Goal: Transaction & Acquisition: Purchase product/service

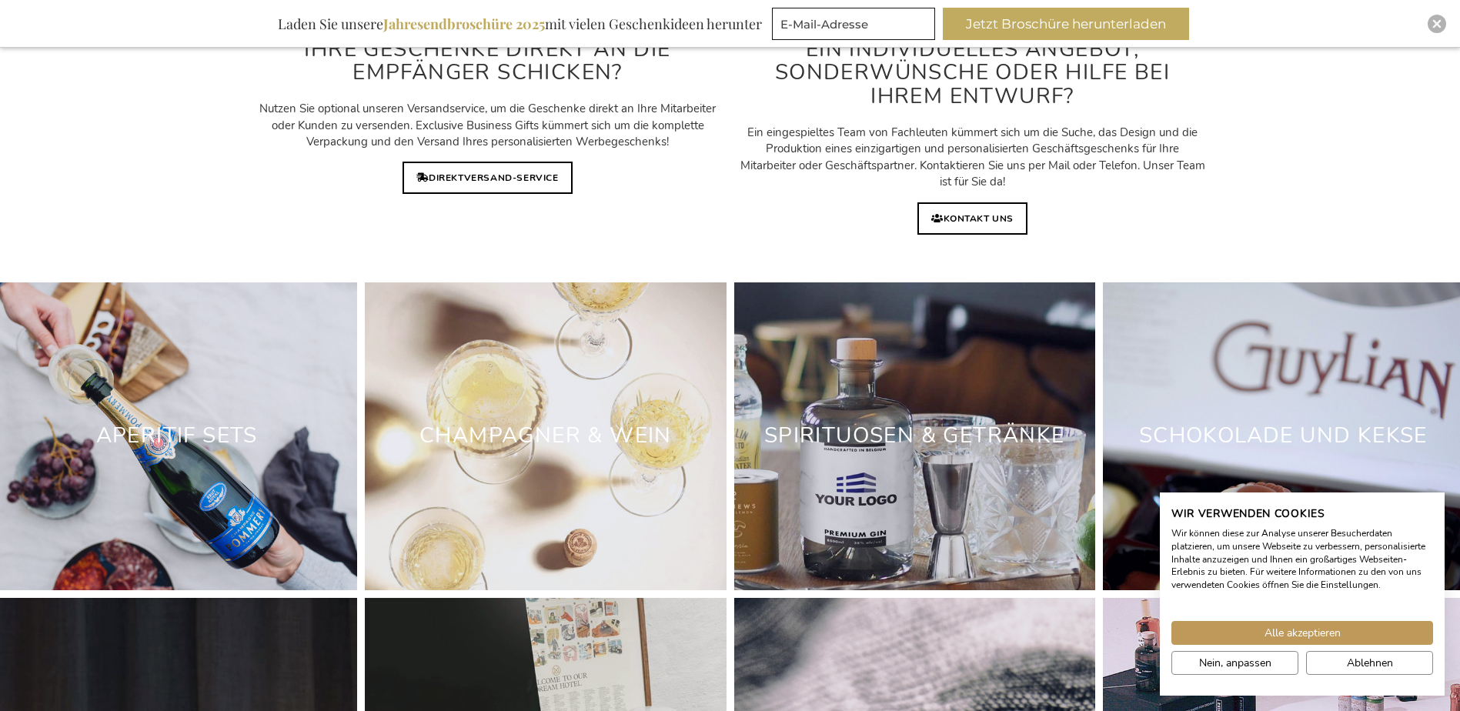
scroll to position [4434, 0]
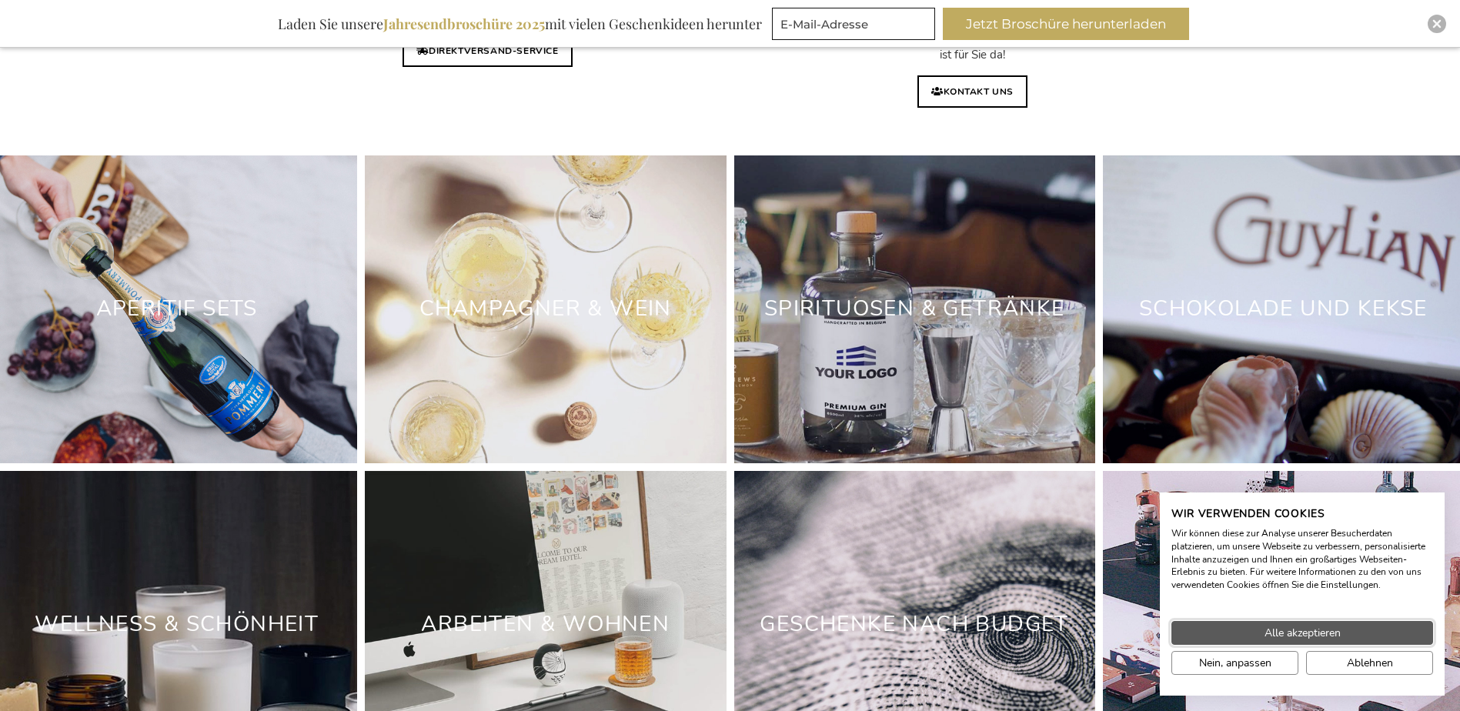
click at [1280, 633] on span "Alle akzeptieren" at bounding box center [1302, 633] width 76 height 16
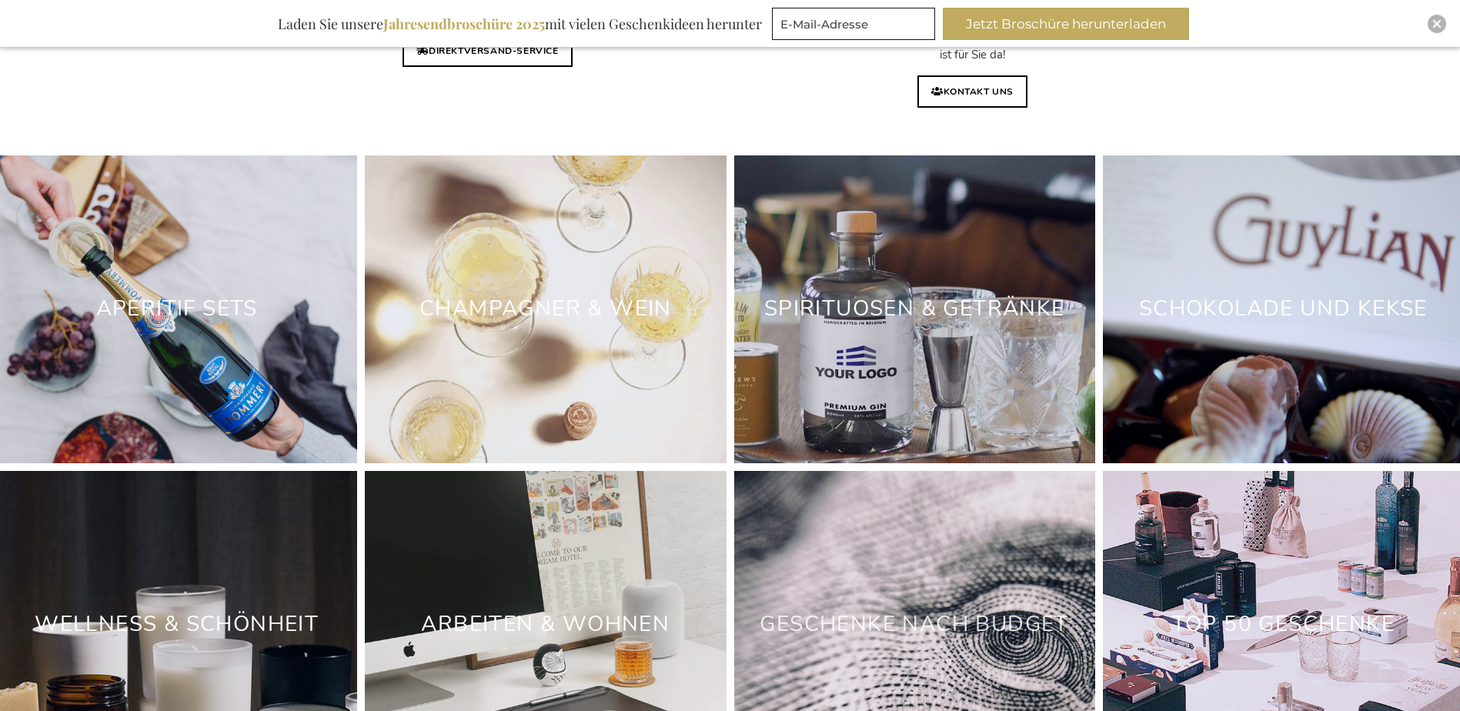
click at [961, 625] on link "Geschenke nach Budget" at bounding box center [914, 624] width 309 height 29
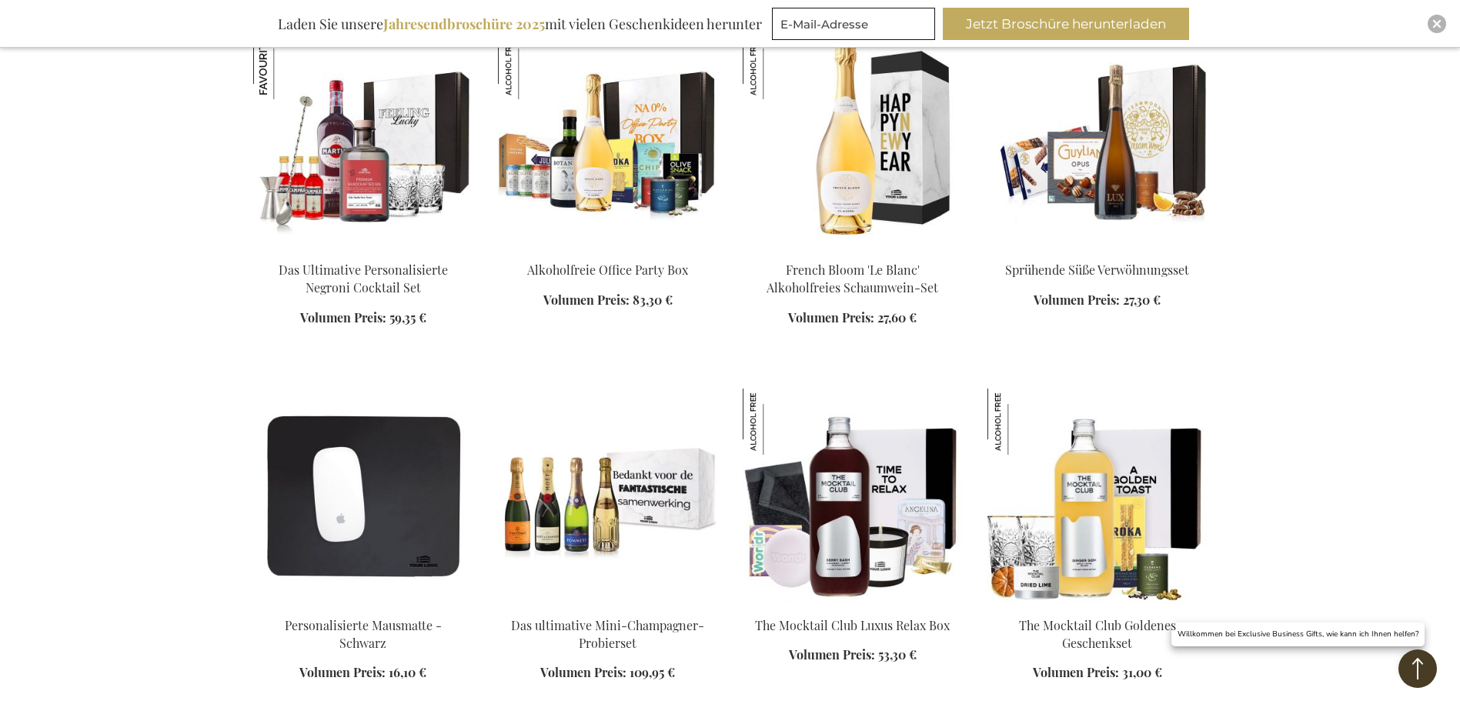
scroll to position [1385, 0]
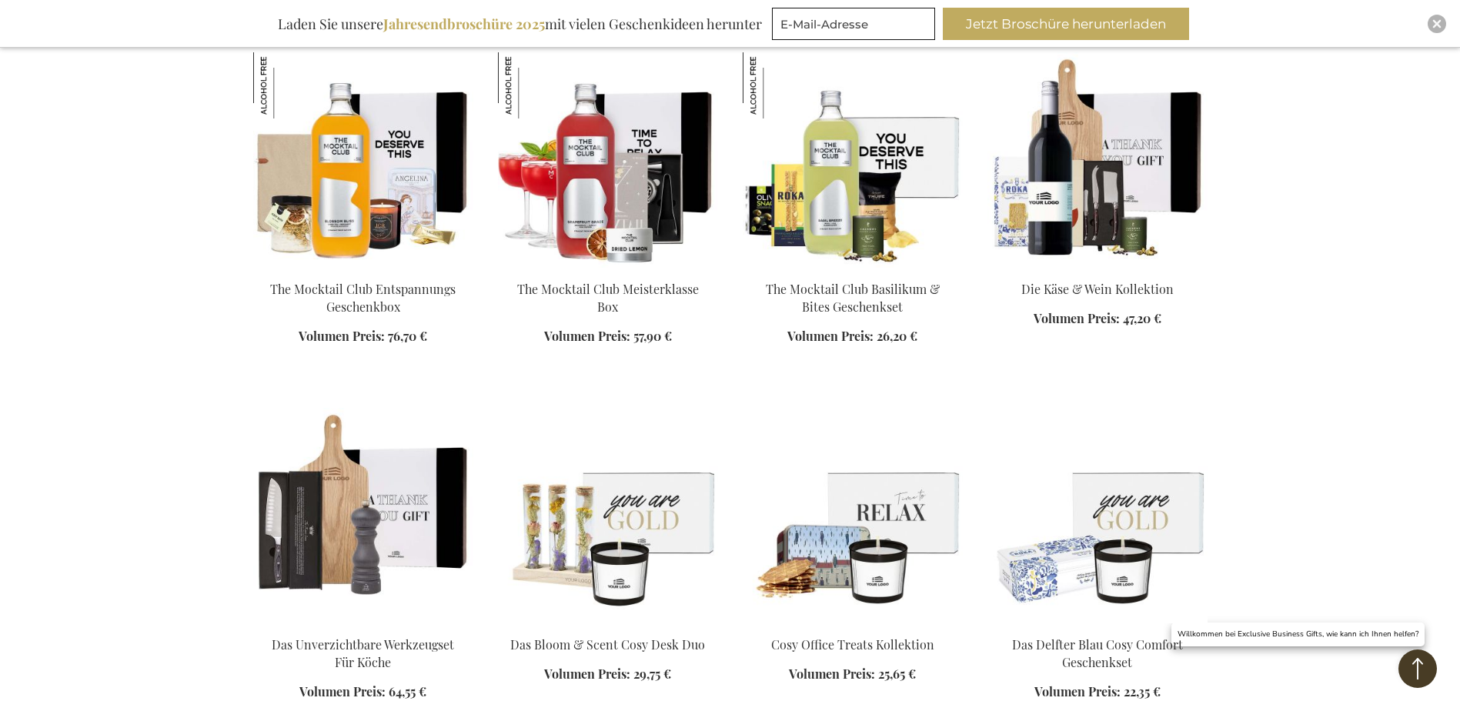
scroll to position [2078, 0]
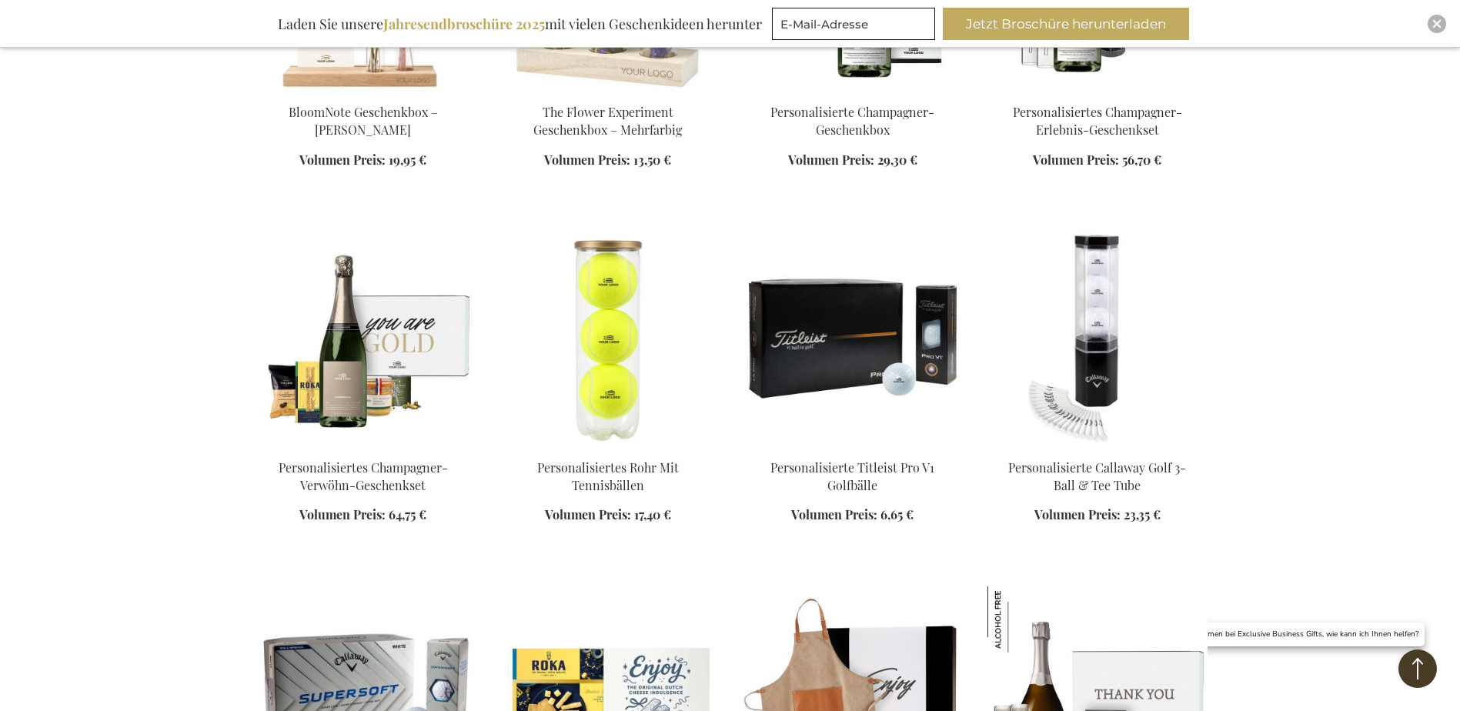
scroll to position [3925, 0]
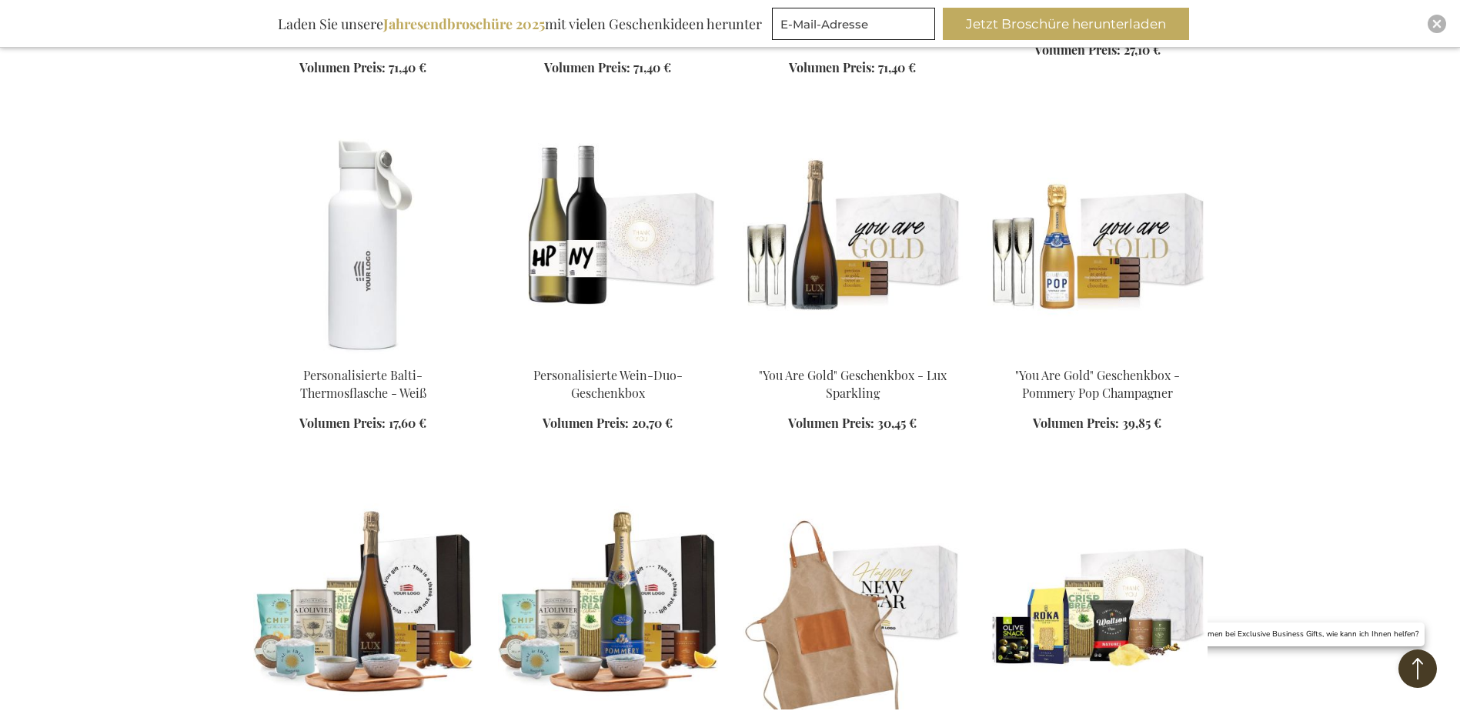
scroll to position [5310, 0]
